Goal: Communication & Community: Answer question/provide support

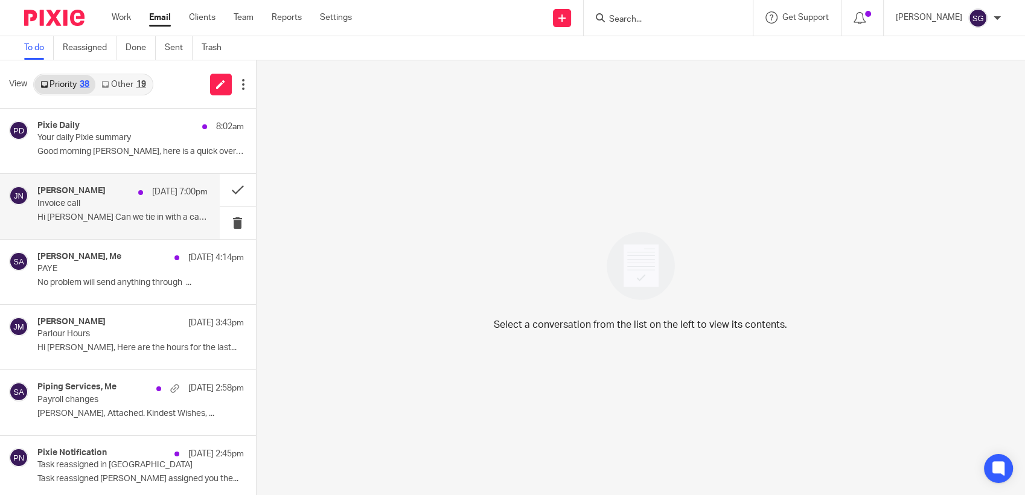
click at [108, 196] on div "[PERSON_NAME] [DATE] 7:00pm" at bounding box center [122, 192] width 170 height 12
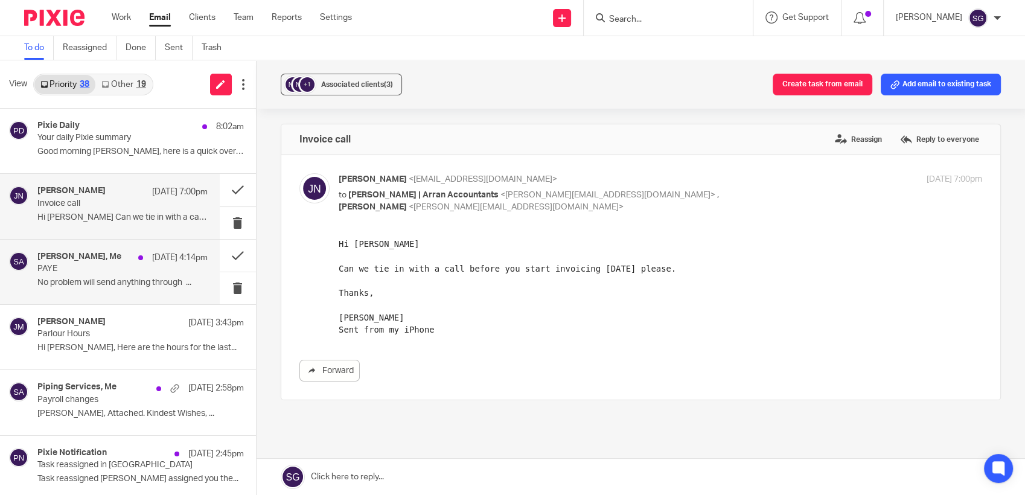
click at [72, 287] on p "No problem will send anything through ..." at bounding box center [122, 283] width 170 height 10
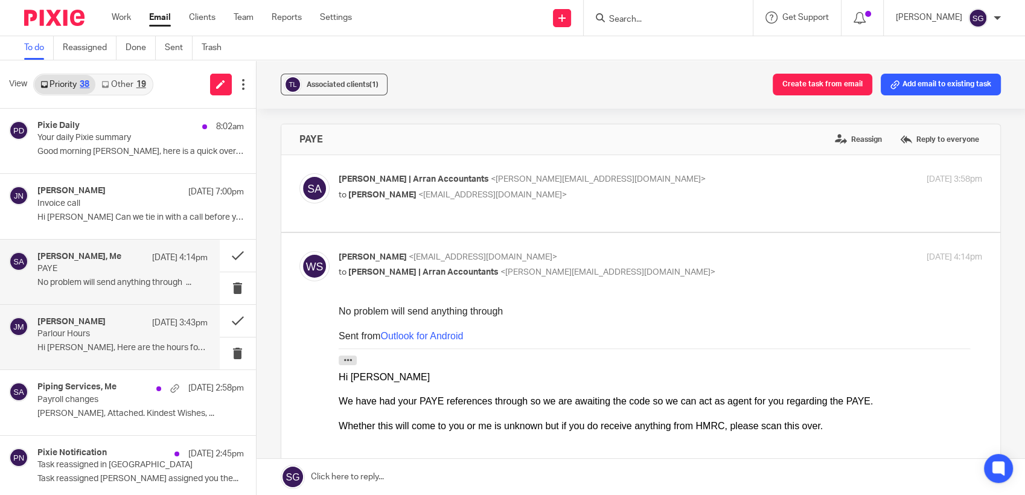
click at [95, 349] on p "Hi [PERSON_NAME], Here are the hours for the last..." at bounding box center [122, 348] width 170 height 10
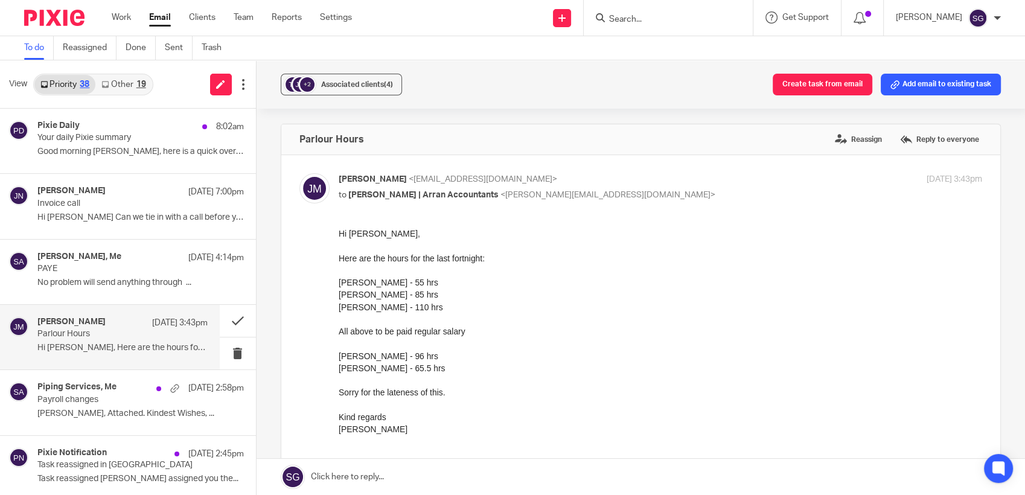
click at [473, 485] on link at bounding box center [641, 477] width 769 height 36
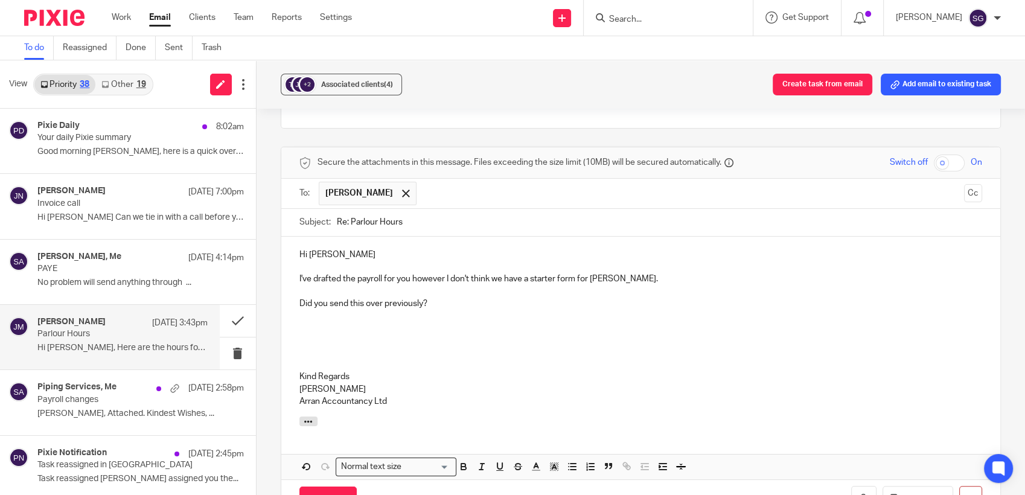
click at [518, 347] on p at bounding box center [642, 353] width 684 height 12
click at [453, 305] on p "Did you send this over previously?" at bounding box center [642, 304] width 684 height 12
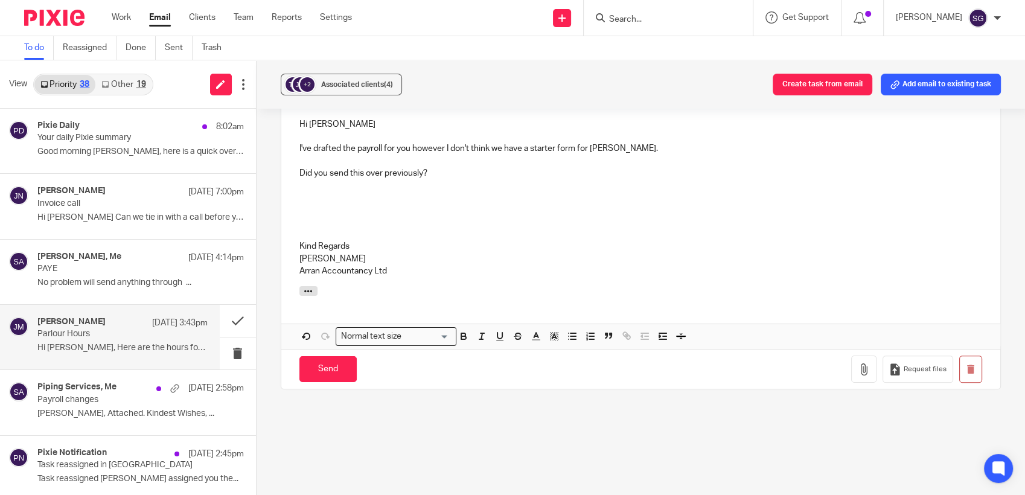
scroll to position [516, 0]
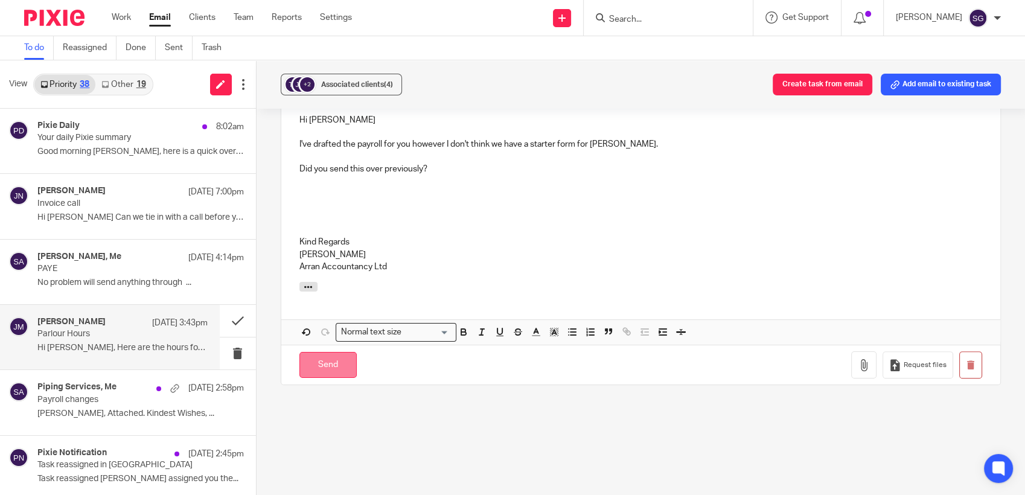
click at [307, 358] on input "Send" at bounding box center [328, 365] width 57 height 26
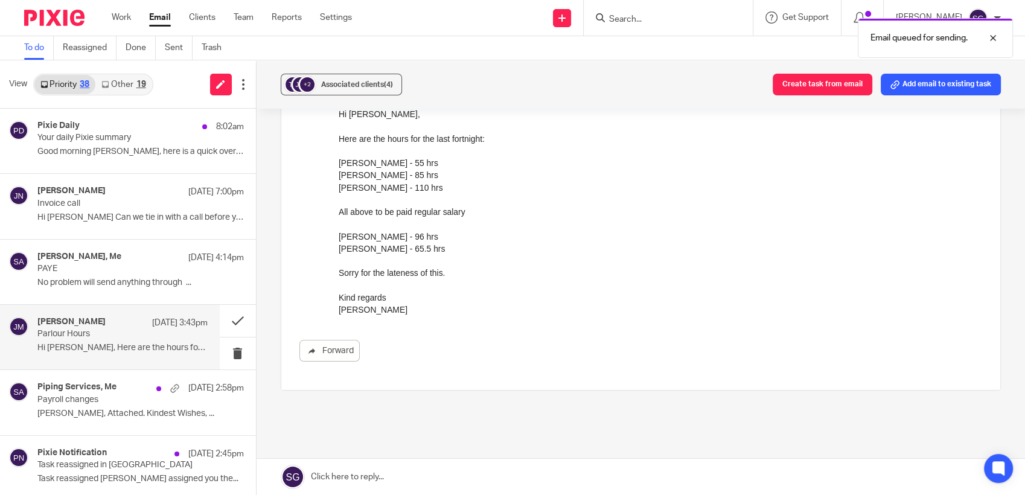
scroll to position [0, 0]
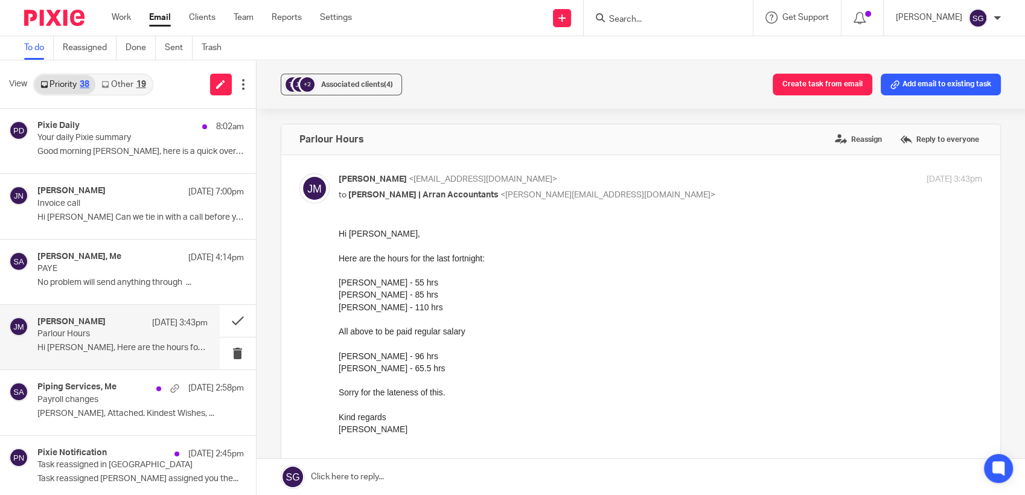
click at [608, 312] on div "[PERSON_NAME] - 110 hrs" at bounding box center [660, 307] width 644 height 12
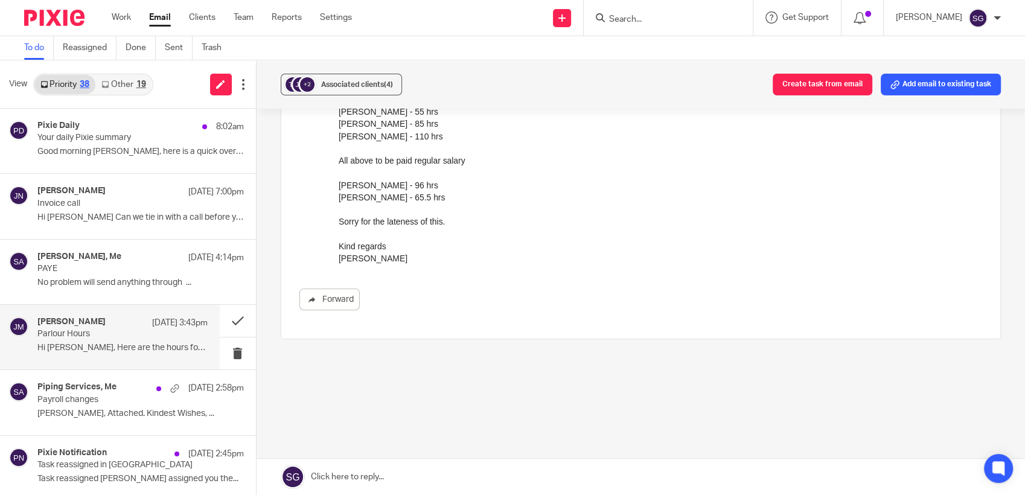
click at [577, 188] on div "[PERSON_NAME] - 96 hrs" at bounding box center [660, 185] width 644 height 12
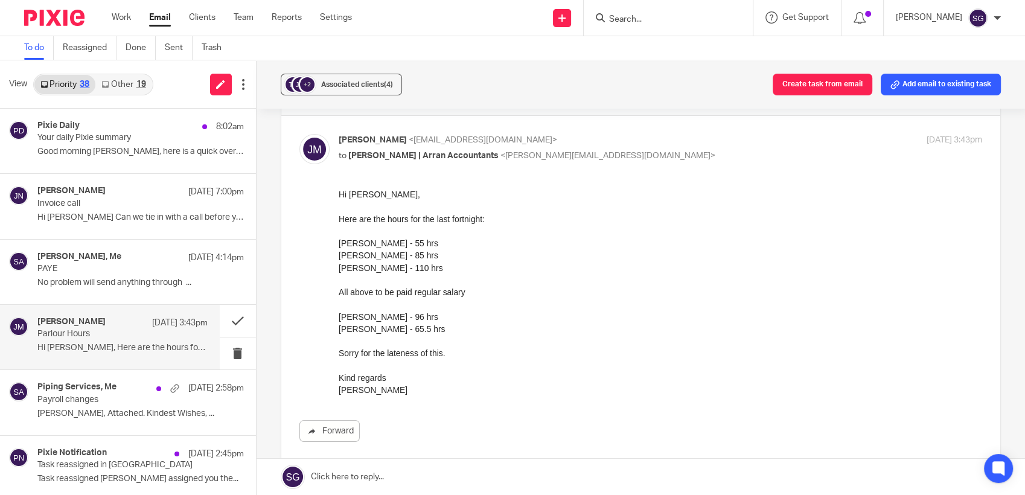
scroll to position [0, 0]
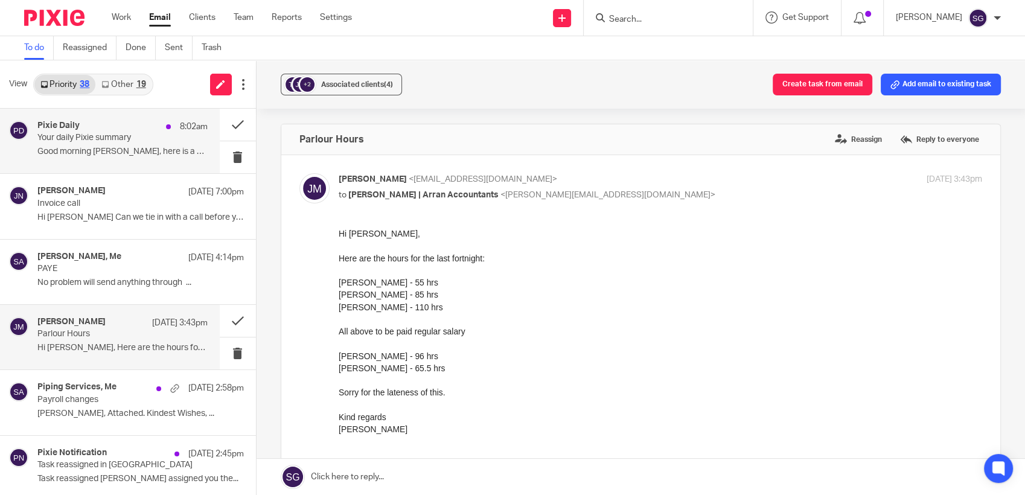
click at [126, 129] on div "Pixie Daily 8:02am" at bounding box center [122, 127] width 170 height 12
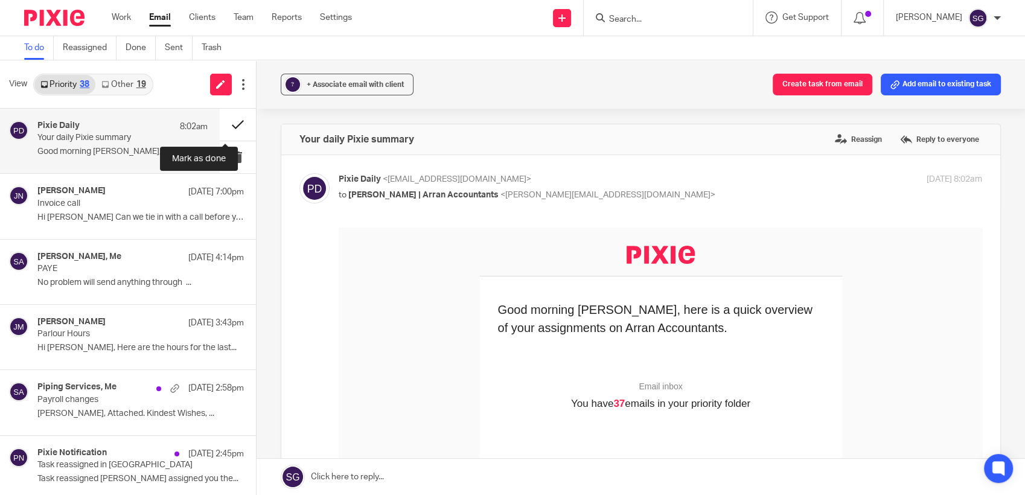
click at [229, 124] on button at bounding box center [238, 125] width 36 height 32
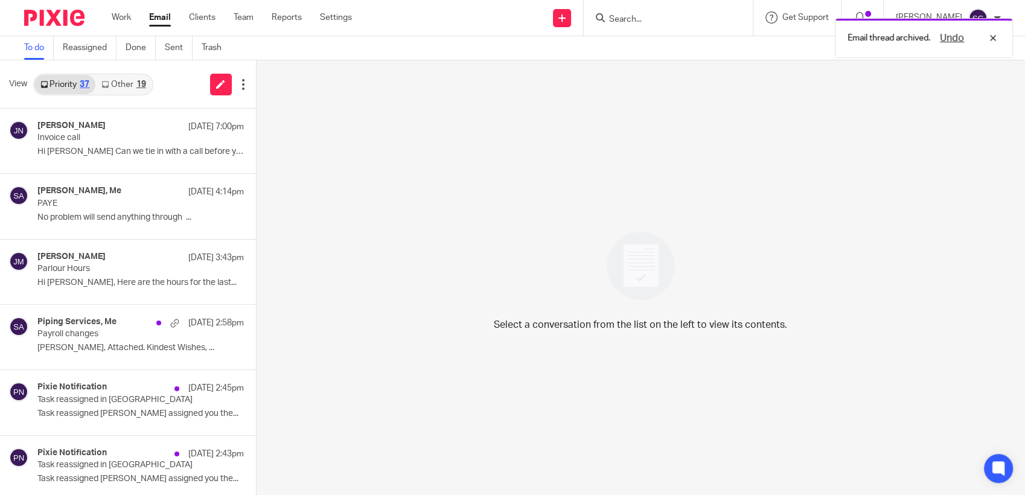
click at [123, 81] on link "Other 19" at bounding box center [123, 84] width 56 height 19
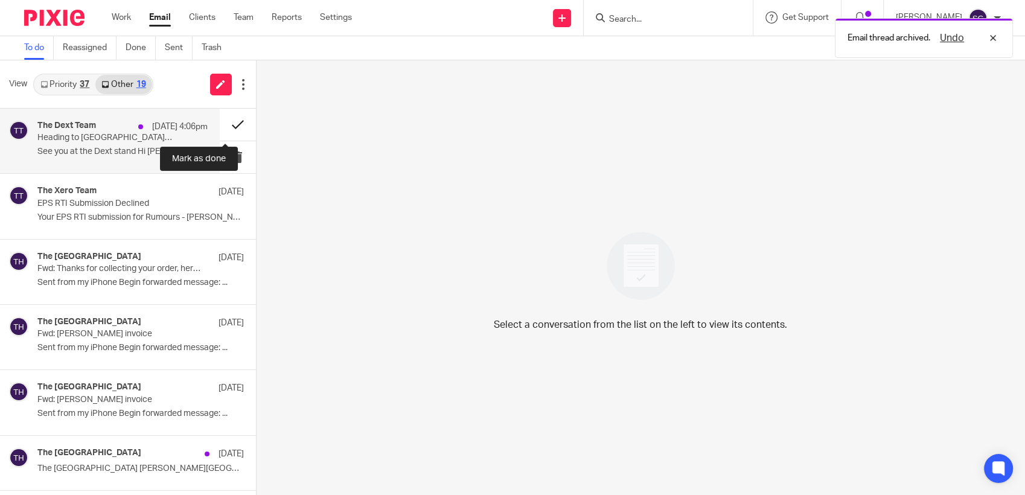
click at [226, 123] on button at bounding box center [238, 125] width 36 height 32
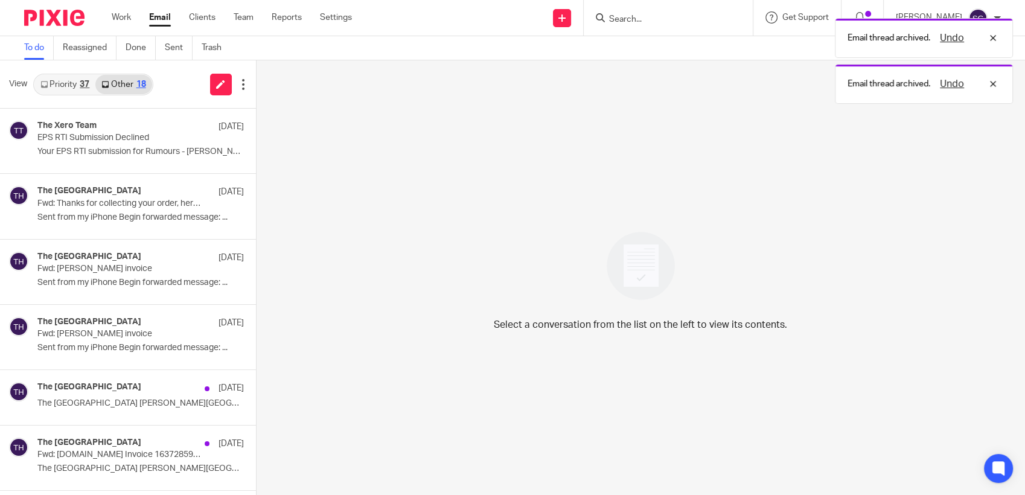
click at [62, 85] on link "Priority 37" at bounding box center [64, 84] width 61 height 19
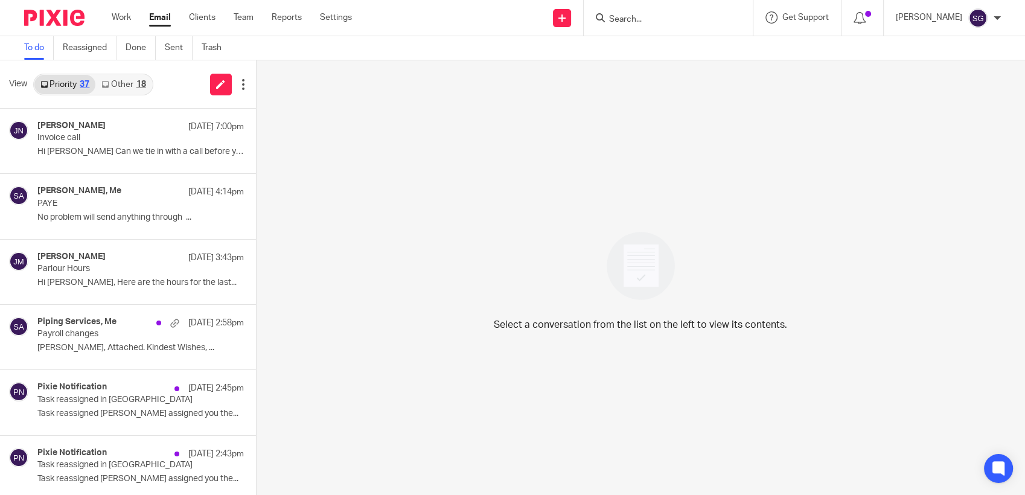
click at [492, 27] on div "Send new email Create task Add client Request signature Get Support Contact Sup…" at bounding box center [697, 18] width 655 height 36
click at [435, 30] on div "Send new email Create task Add client Request signature Get Support Contact Sup…" at bounding box center [697, 18] width 655 height 36
drag, startPoint x: 121, startPoint y: 88, endPoint x: 98, endPoint y: 88, distance: 22.9
click at [121, 88] on link "Other 18" at bounding box center [123, 84] width 56 height 19
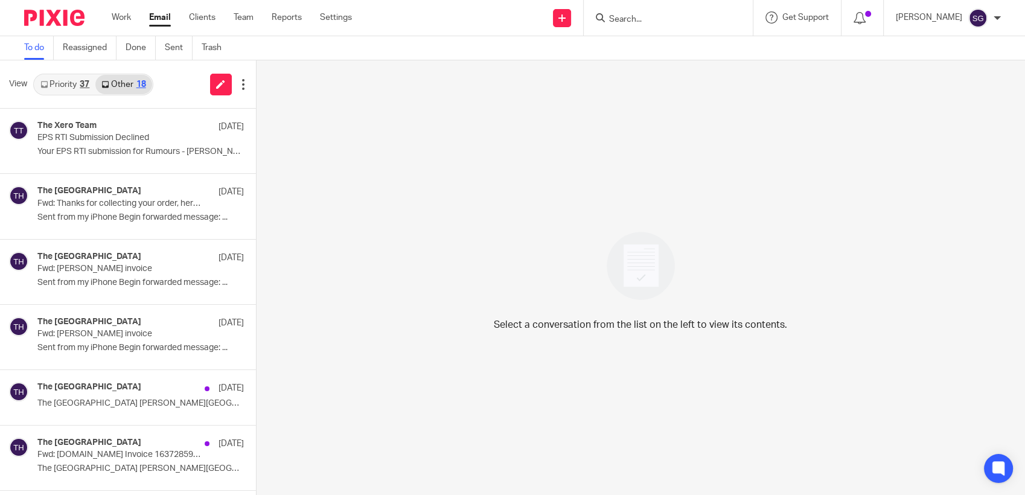
click at [66, 87] on link "Priority 37" at bounding box center [64, 84] width 61 height 19
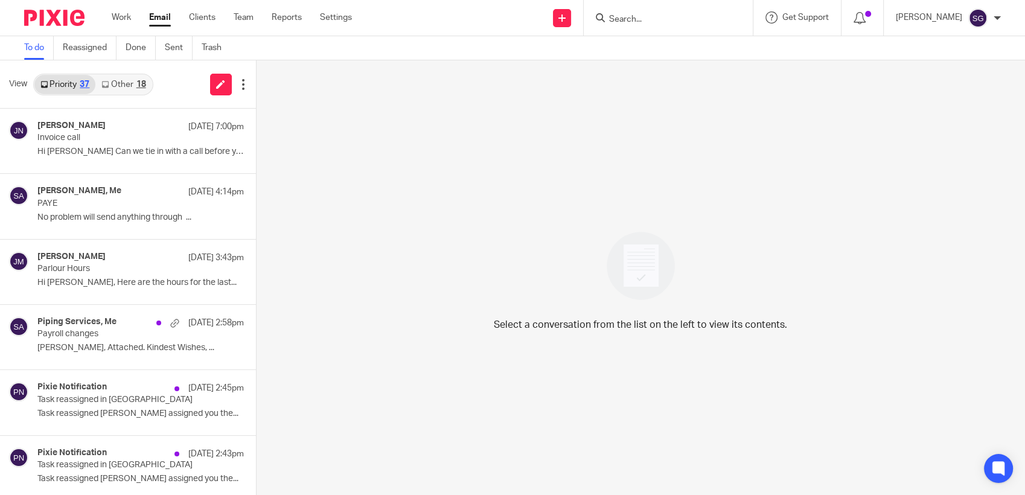
click at [124, 85] on link "Other 18" at bounding box center [123, 84] width 56 height 19
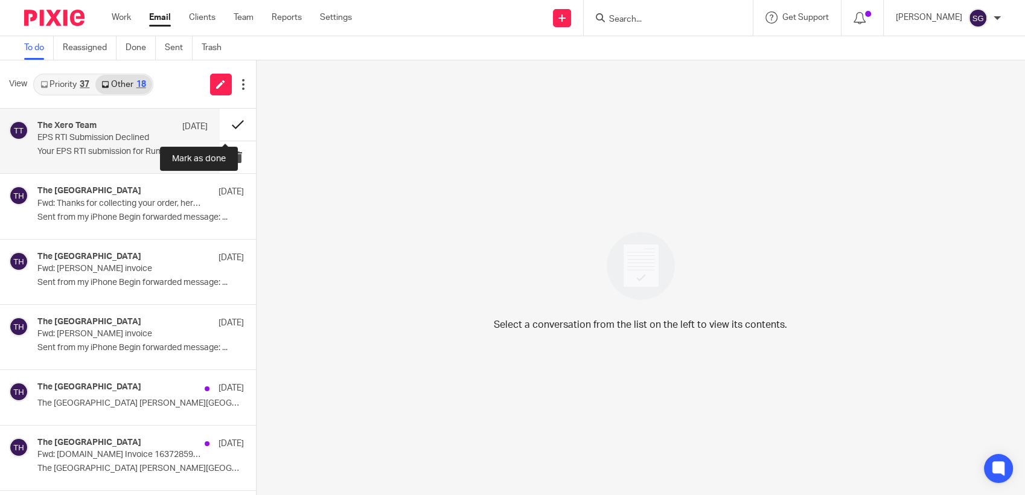
click at [223, 118] on button at bounding box center [238, 125] width 36 height 32
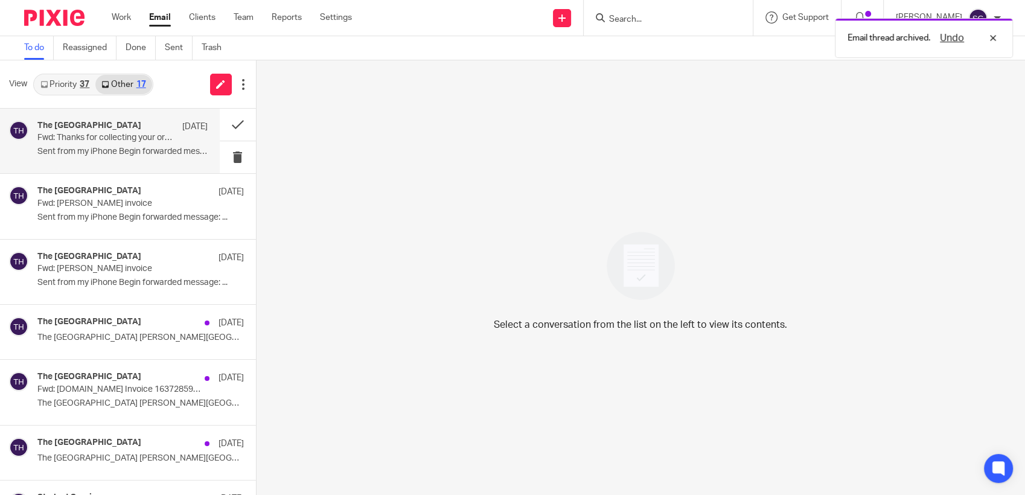
click at [110, 135] on p "Fwd: Thanks for collecting your order, here's your order info and receipt..." at bounding box center [105, 138] width 136 height 10
